Goal: Navigation & Orientation: Find specific page/section

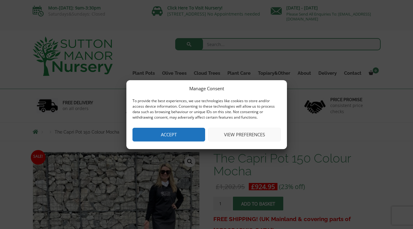
click at [164, 134] on button "Accept" at bounding box center [168, 135] width 73 height 14
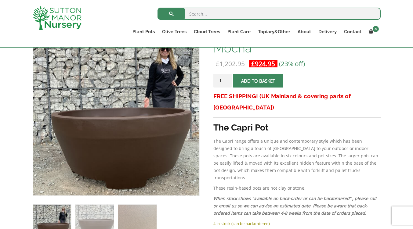
scroll to position [110, 0]
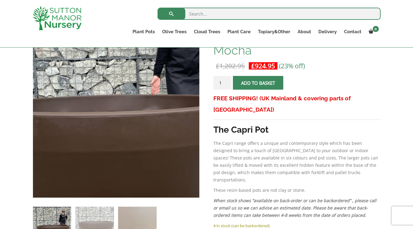
click at [134, 130] on img at bounding box center [99, 103] width 305 height 305
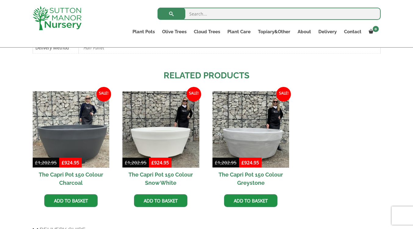
scroll to position [355, 0]
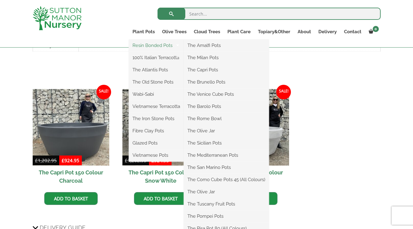
click at [155, 45] on link "Resin Bonded Pots" at bounding box center [156, 45] width 55 height 9
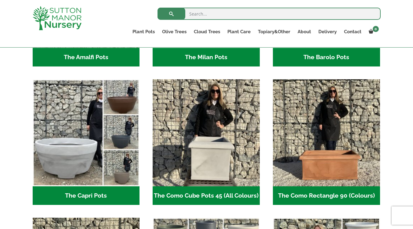
scroll to position [276, 0]
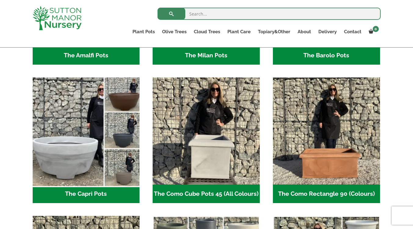
click at [58, 163] on img "Visit product category The Capri Pots" at bounding box center [86, 131] width 112 height 112
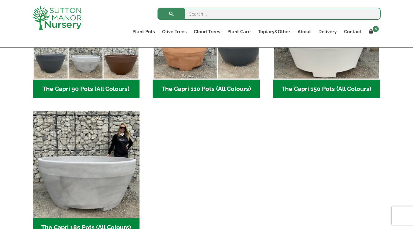
scroll to position [432, 0]
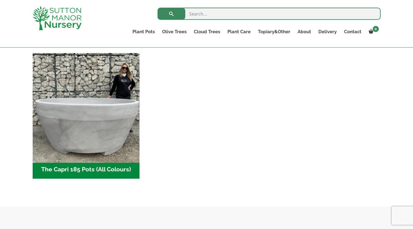
click at [90, 134] on img "Visit product category The Capri 185 Pots (All Colours)" at bounding box center [86, 107] width 112 height 112
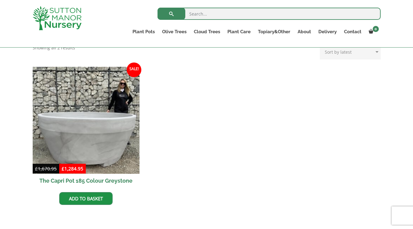
scroll to position [136, 0]
